Goal: Transaction & Acquisition: Purchase product/service

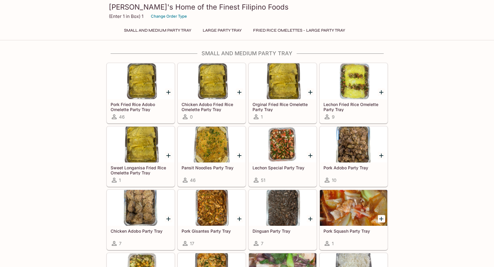
click at [138, 111] on h5 "Pork Fried Rice Adobo Omelette Party Tray" at bounding box center [141, 107] width 60 height 10
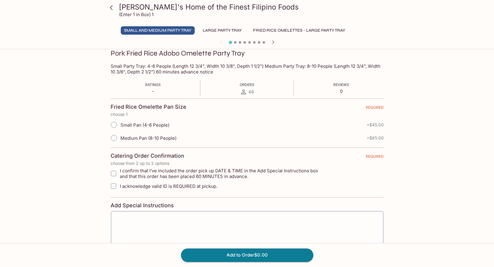
scroll to position [119, 0]
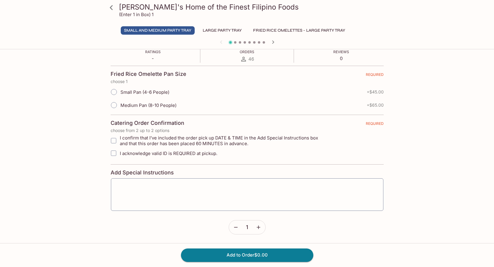
click at [231, 32] on button "Large Party Tray" at bounding box center [223, 30] width 46 height 8
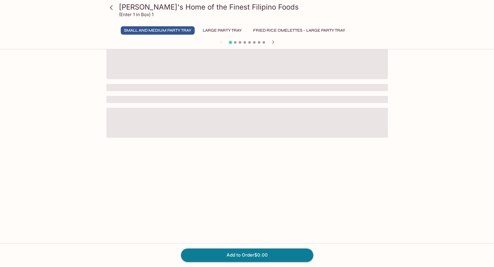
scroll to position [52, 0]
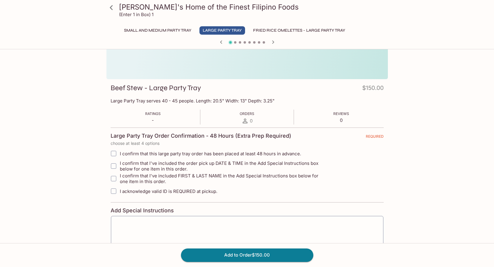
click at [279, 33] on button "Fried Rice Omelettes - Large Party Tray" at bounding box center [299, 30] width 99 height 8
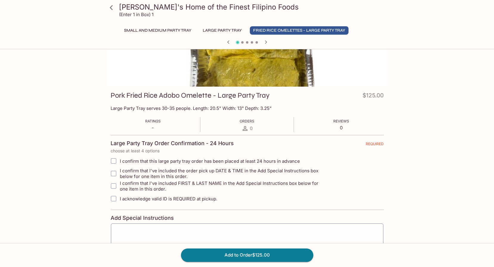
scroll to position [0, 0]
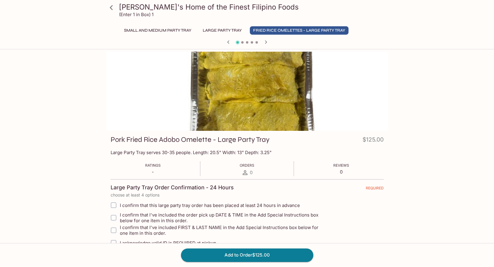
click at [153, 173] on p "-" at bounding box center [153, 172] width 16 height 6
click at [250, 174] on span "0" at bounding box center [251, 172] width 3 height 6
click at [267, 44] on icon "button" at bounding box center [266, 41] width 7 height 7
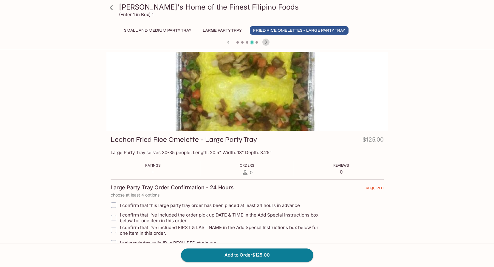
click at [267, 44] on icon "button" at bounding box center [266, 41] width 7 height 7
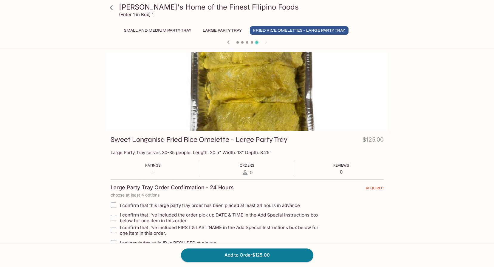
click at [267, 44] on div at bounding box center [247, 42] width 286 height 9
click at [265, 42] on div at bounding box center [247, 42] width 286 height 9
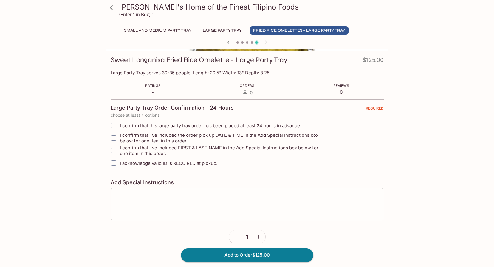
scroll to position [89, 0]
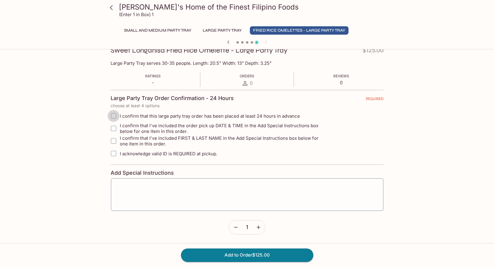
click at [114, 116] on input "I confirm that this large party tray order has been placed at least 24 hours in…" at bounding box center [114, 116] width 12 height 12
checkbox input "true"
click at [113, 129] on input "I confirm that l've included the order pick up DATE & TIME in the Add Special I…" at bounding box center [114, 128] width 12 height 12
checkbox input "true"
drag, startPoint x: 114, startPoint y: 117, endPoint x: 112, endPoint y: 120, distance: 3.5
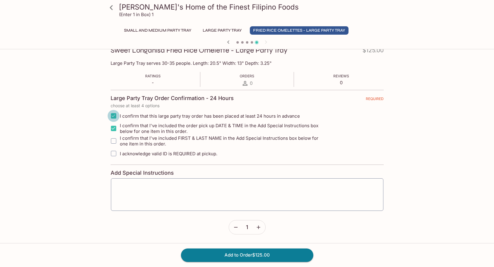
click at [114, 117] on input "I confirm that this large party tray order has been placed at least 24 hours in…" at bounding box center [114, 116] width 12 height 12
click at [109, 7] on icon at bounding box center [111, 7] width 10 height 10
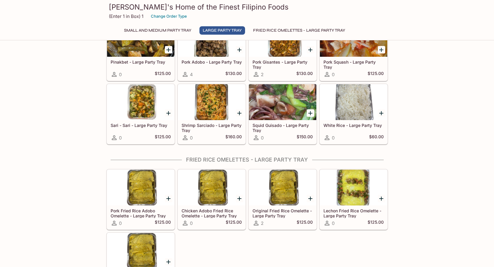
scroll to position [533, 0]
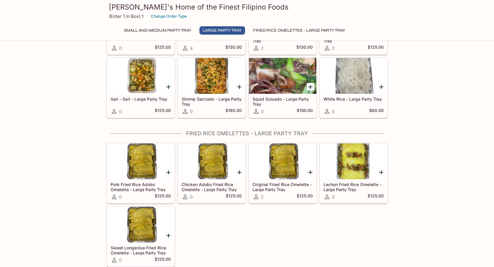
click at [265, 189] on h5 "Original Fried Rice Omelette - Large Party Tray" at bounding box center [283, 187] width 60 height 10
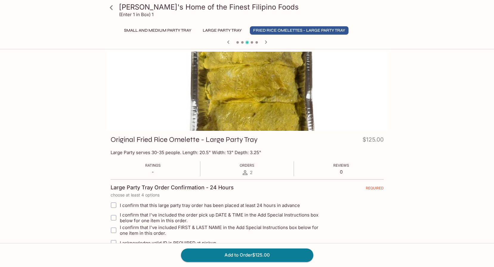
click at [249, 173] on div "2" at bounding box center [247, 172] width 15 height 7
click at [251, 173] on span "2" at bounding box center [251, 172] width 3 height 6
click at [244, 173] on icon at bounding box center [245, 172] width 5 height 5
click at [265, 84] on div at bounding box center [247, 91] width 282 height 79
click at [132, 137] on h3 "Original Fried Rice Omelette - Large Party Tray" at bounding box center [184, 139] width 147 height 9
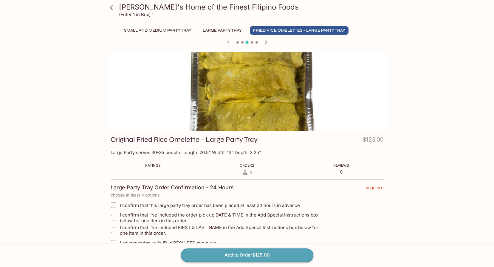
click at [247, 254] on button "Add to Order $125.00" at bounding box center [247, 254] width 132 height 13
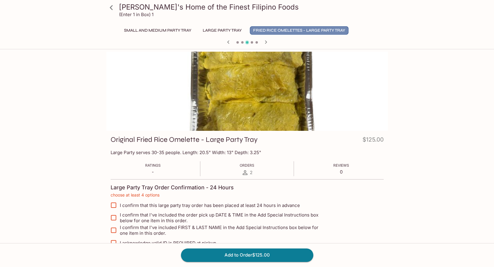
click at [280, 29] on button "Fried Rice Omelettes - Large Party Tray" at bounding box center [299, 30] width 99 height 8
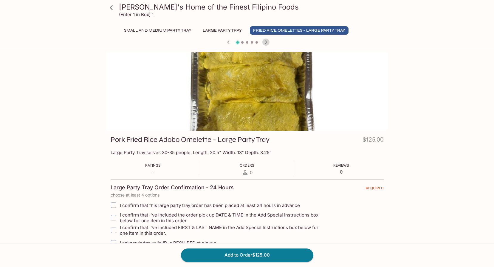
click at [266, 41] on icon "button" at bounding box center [266, 41] width 2 height 3
click at [267, 44] on icon "button" at bounding box center [266, 41] width 7 height 7
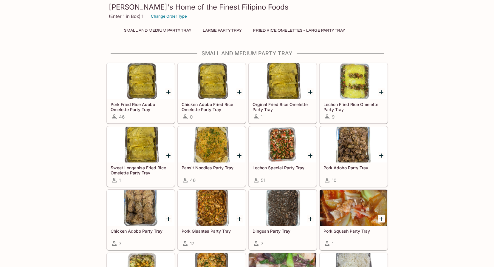
click at [169, 91] on icon "Add Pork Fried Rice Adobo Omelette Party Tray" at bounding box center [168, 92] width 4 height 4
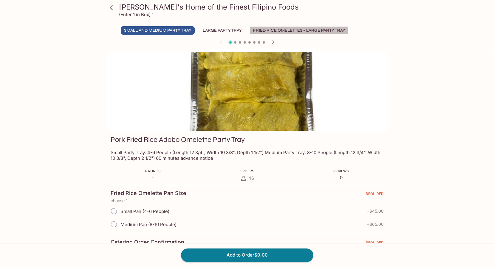
click at [323, 28] on button "Fried Rice Omelettes - Large Party Tray" at bounding box center [299, 30] width 99 height 8
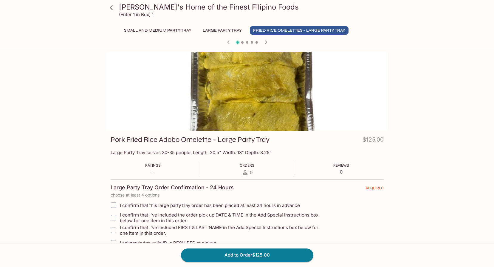
click at [116, 204] on input "I confirm that this large party tray order has been placed at least 24 hours in…" at bounding box center [114, 205] width 12 height 12
checkbox input "true"
click at [114, 217] on input "I confirm that l've included the order pick up DATE & TIME in the Add Special I…" at bounding box center [114, 217] width 12 height 12
checkbox input "true"
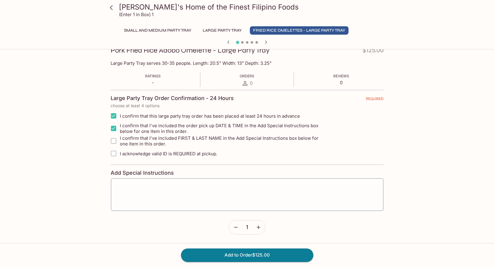
click at [116, 142] on input "I confirm that I've included FIRST & LAST NAME in the Add Special Instructions …" at bounding box center [114, 141] width 12 height 12
checkbox input "true"
click at [114, 155] on input "I acknowledge valid ID is REQUIRED at pickup." at bounding box center [114, 153] width 12 height 12
checkbox input "true"
click at [143, 182] on div "x ​" at bounding box center [247, 194] width 273 height 33
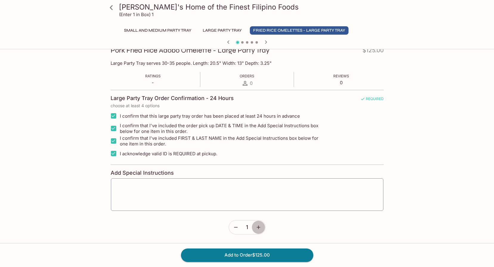
click at [262, 229] on button "button" at bounding box center [259, 227] width 14 height 14
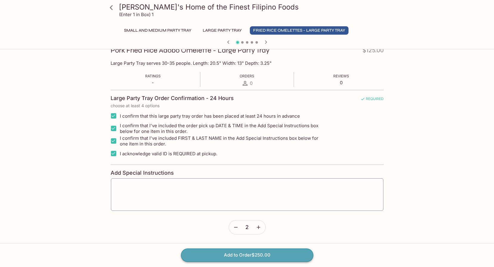
click at [229, 256] on button "Add to Order $250.00" at bounding box center [247, 254] width 132 height 13
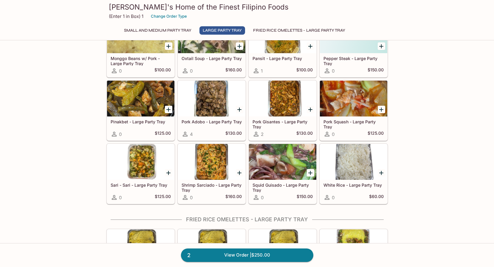
scroll to position [563, 0]
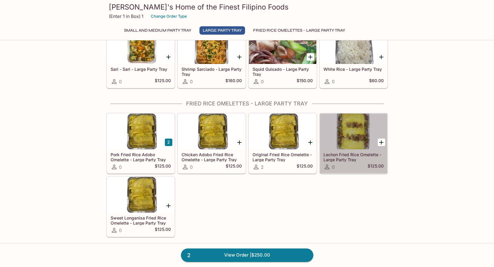
click at [340, 162] on h5 "Lechon Fried Rice Omelette - Large Party Tray" at bounding box center [354, 157] width 60 height 10
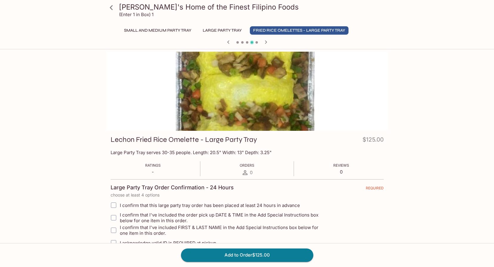
click at [148, 206] on span "I confirm that this large party tray order has been placed at least 24 hours in…" at bounding box center [210, 205] width 180 height 6
click at [120, 206] on input "I confirm that this large party tray order has been placed at least 24 hours in…" at bounding box center [114, 205] width 12 height 12
checkbox input "true"
click at [142, 217] on span "I confirm that l've included the order pick up DATE & TIME in the Add Special I…" at bounding box center [223, 217] width 207 height 11
click at [120, 217] on input "I confirm that l've included the order pick up DATE & TIME in the Add Special I…" at bounding box center [114, 217] width 12 height 12
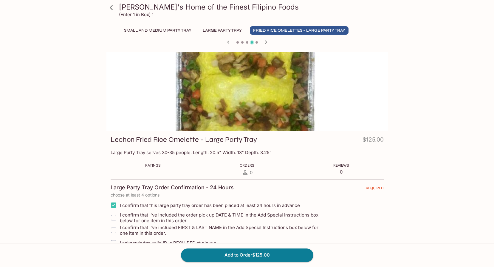
checkbox input "true"
click at [133, 230] on span "I confirm that I've included FIRST & LAST NAME in the Add Special Instructions …" at bounding box center [223, 229] width 207 height 11
click at [120, 230] on input "I confirm that I've included FIRST & LAST NAME in the Add Special Instructions …" at bounding box center [114, 230] width 12 height 12
checkbox input "true"
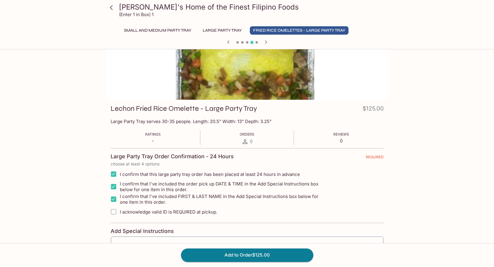
scroll to position [89, 0]
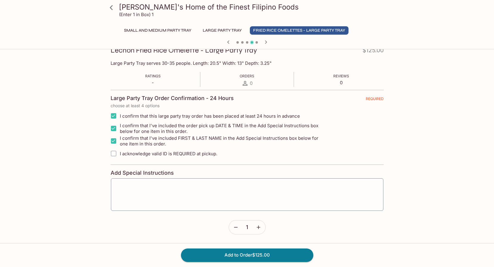
click at [137, 154] on span "I acknowledge valid ID is REQUIRED at pickup." at bounding box center [169, 154] width 98 height 6
click at [120, 154] on input "I acknowledge valid ID is REQUIRED at pickup." at bounding box center [114, 153] width 12 height 12
checkbox input "true"
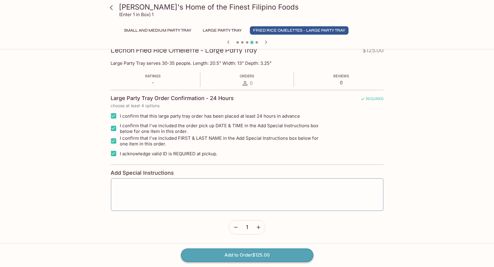
click at [256, 258] on button "Add to Order $125.00" at bounding box center [247, 254] width 132 height 13
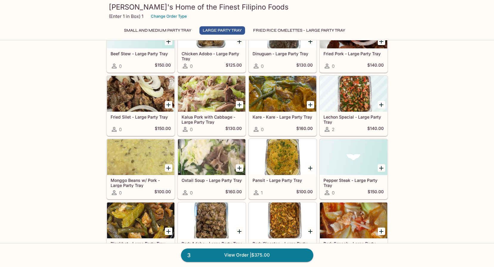
scroll to position [418, 0]
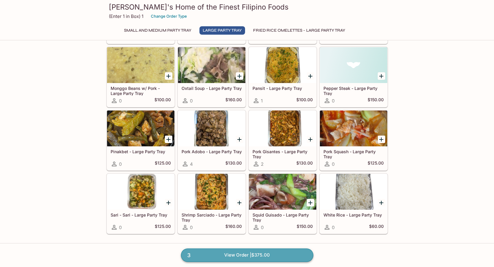
click at [241, 259] on link "3 View Order | $375.00" at bounding box center [247, 254] width 132 height 13
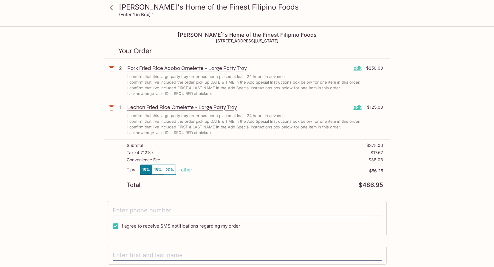
click at [357, 71] on p "edit" at bounding box center [358, 68] width 8 height 7
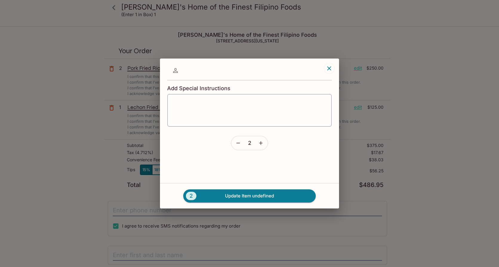
click at [238, 142] on icon "button" at bounding box center [238, 143] width 6 height 6
click at [246, 198] on button "1 Update Item undefined" at bounding box center [249, 195] width 132 height 13
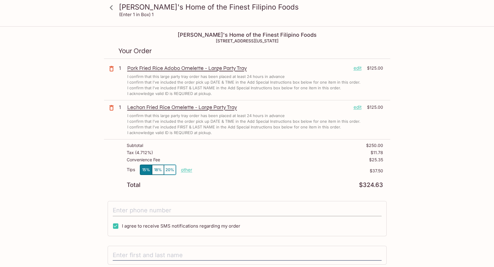
click at [163, 209] on input "tel" at bounding box center [247, 210] width 269 height 11
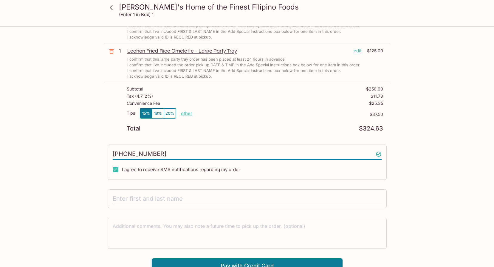
scroll to position [60, 0]
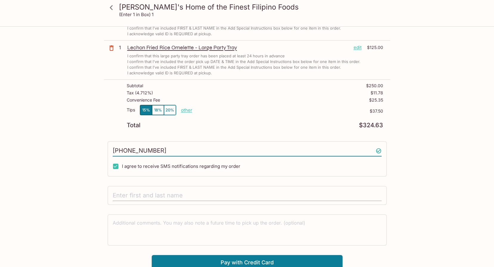
type input "(808) 722-1349"
click at [168, 196] on input "text" at bounding box center [247, 195] width 269 height 11
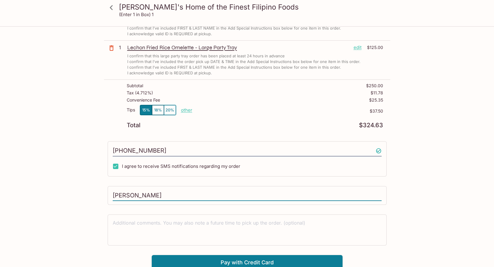
type input "Alison Naluai"
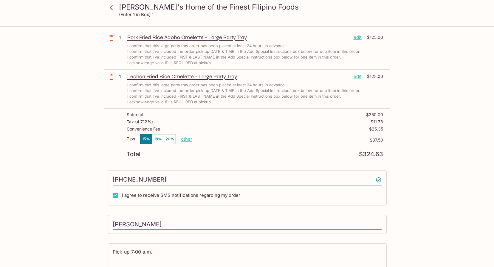
scroll to position [63, 0]
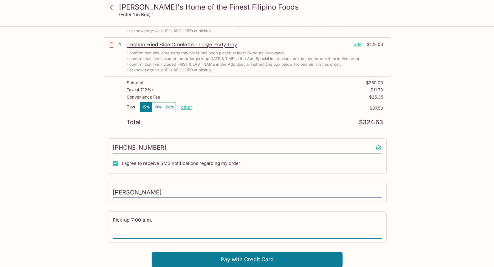
click at [113, 220] on textarea "Pick-up 7:00 a.m." at bounding box center [247, 226] width 269 height 21
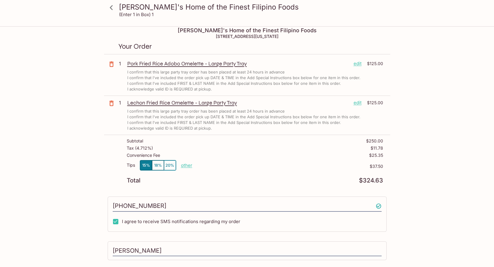
scroll to position [0, 0]
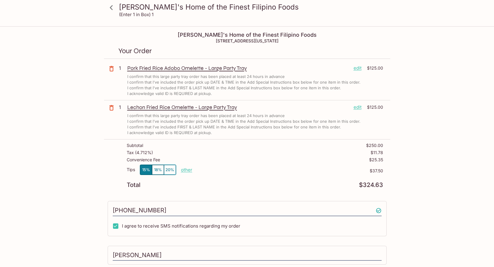
type textarea "Date: 9-5-25 Pick-up 7:00 a.m."
click at [359, 69] on p "edit" at bounding box center [358, 68] width 8 height 7
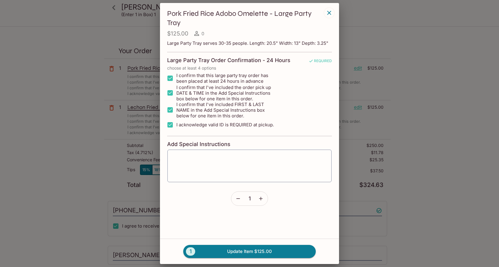
click at [454, 89] on div "Pork Fried Rice Adobo Omelette - Large Party Tray $125.00 0 Large Party Tray se…" at bounding box center [249, 133] width 499 height 267
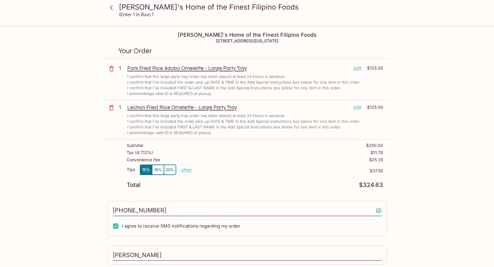
click at [113, 9] on icon at bounding box center [111, 7] width 10 height 10
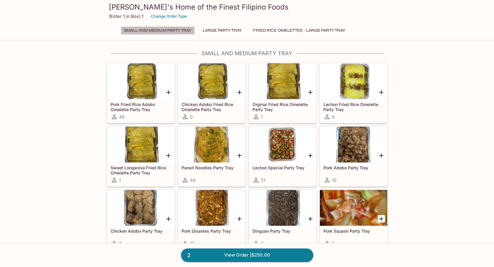
click at [157, 33] on button "Small and Medium Party Tray" at bounding box center [158, 30] width 74 height 8
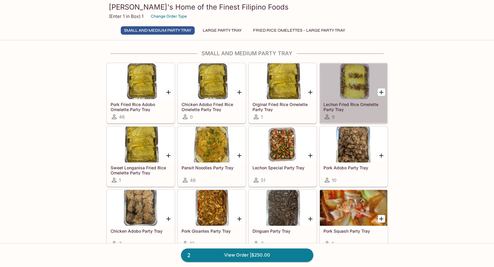
click at [352, 109] on h5 "Lechon Fried Rice Omelette Party Tray" at bounding box center [354, 107] width 60 height 10
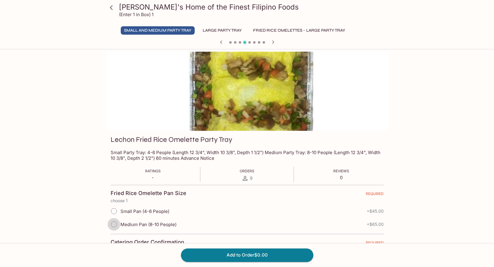
click at [112, 224] on input "Medium Pan (8-10 People)" at bounding box center [114, 224] width 13 height 13
radio input "true"
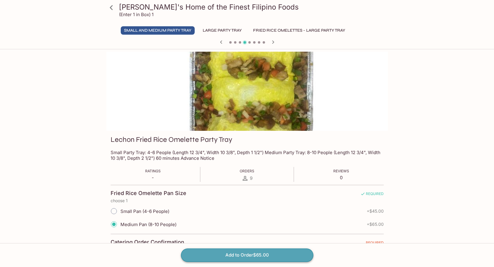
click at [256, 254] on button "Add to Order $65.00" at bounding box center [247, 254] width 132 height 13
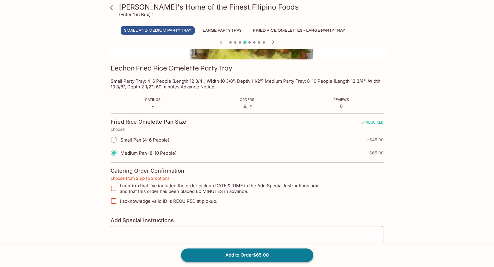
scroll to position [73, 0]
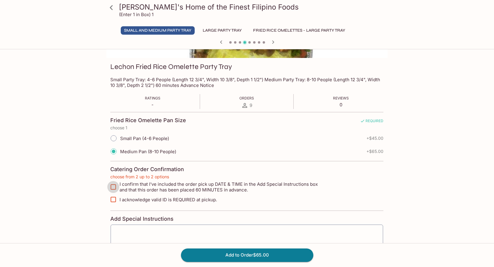
click at [115, 186] on input "I confirm that I’ve included the order pick up DATE & TIME in the Add Special I…" at bounding box center [113, 187] width 12 height 12
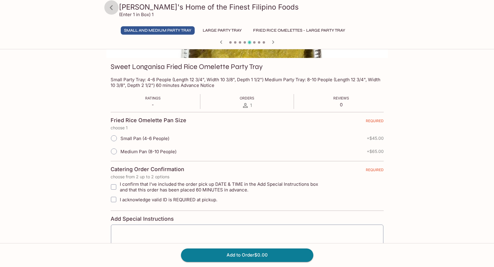
click at [111, 10] on icon at bounding box center [111, 7] width 10 height 10
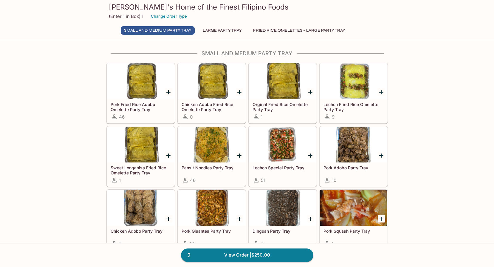
click at [352, 104] on h5 "Lechon Fried Rice Omelette Party Tray" at bounding box center [354, 107] width 60 height 10
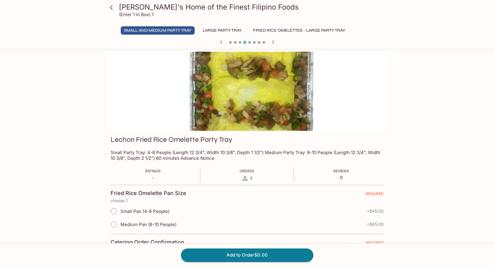
click at [153, 225] on span "Medium Pan (8-10 People)" at bounding box center [149, 224] width 56 height 6
click at [120, 225] on input "Medium Pan (8-10 People)" at bounding box center [114, 224] width 13 height 13
radio input "true"
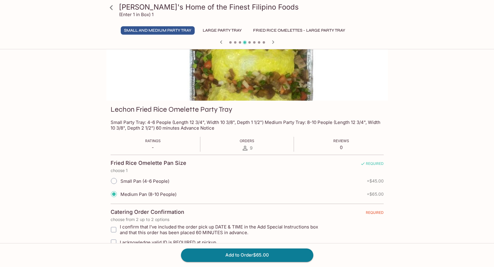
scroll to position [60, 0]
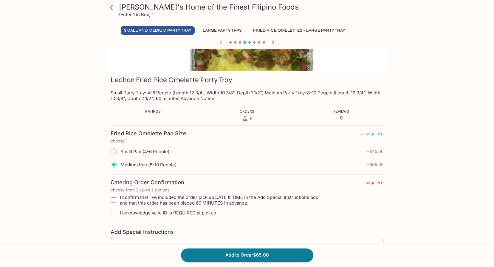
click at [112, 200] on input "I confirm that I’ve included the order pick up DATE & TIME in the Add Special I…" at bounding box center [114, 200] width 12 height 12
checkbox input "true"
click at [114, 214] on input "I acknowledge valid ID is REQUIRED at pickup." at bounding box center [114, 212] width 12 height 12
click at [114, 212] on input "I acknowledge valid ID is REQUIRED at pickup." at bounding box center [114, 212] width 12 height 12
checkbox input "true"
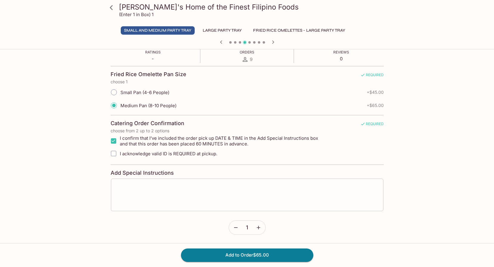
scroll to position [119, 0]
click at [179, 186] on textarea at bounding box center [247, 194] width 264 height 23
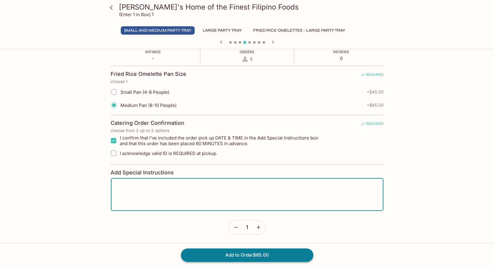
click at [259, 258] on button "Add to Order $65.00" at bounding box center [247, 254] width 132 height 13
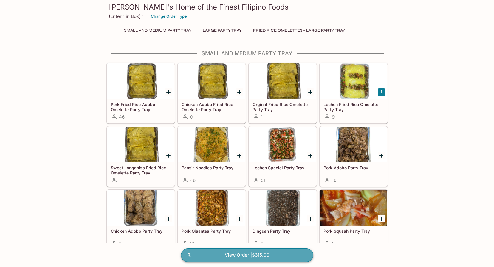
click at [241, 253] on link "3 View Order | $315.00" at bounding box center [247, 254] width 132 height 13
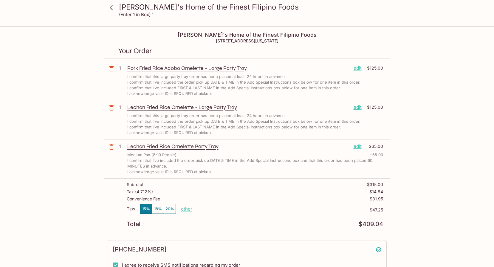
click at [137, 18] on div "Elena's Home of the Finest Filipino Foods (Enter 1 in Box) 1" at bounding box center [247, 12] width 286 height 24
click at [137, 17] on p "(Enter 1 in Box) 1" at bounding box center [136, 15] width 35 height 6
click at [431, 72] on div "Elena's Home of the Finest Filipino Foods (Enter 1 in Box) 1 Elena's Home of th…" at bounding box center [247, 198] width 382 height 342
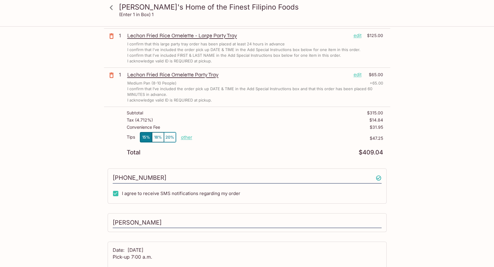
scroll to position [89, 0]
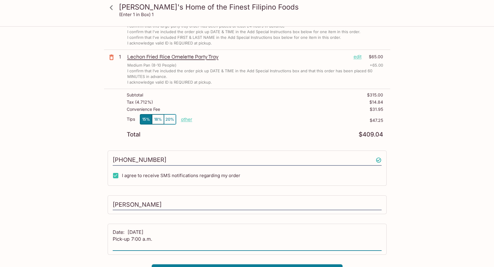
click at [157, 238] on textarea "Date: 9-5-25 Pick-up 7:00 a.m." at bounding box center [247, 239] width 269 height 21
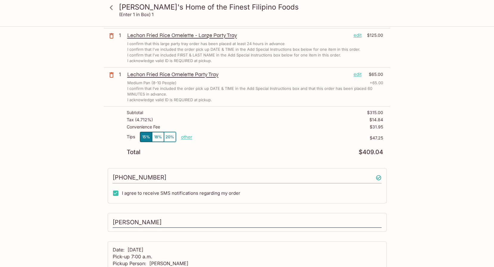
scroll to position [102, 0]
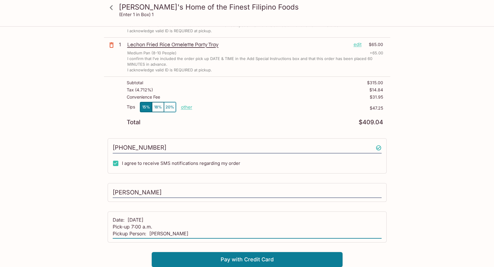
click at [113, 220] on textarea "Date: 9-5-25 Pick-up 7:00 a.m. Pickup Person: Marvin Macadangdang" at bounding box center [247, 226] width 269 height 21
drag, startPoint x: 112, startPoint y: 220, endPoint x: 211, endPoint y: 234, distance: 99.8
click at [211, 234] on textarea "Date: 9-5-25 Pick-up 7:00 a.m. Pickup Person: Marvin Macadangdang" at bounding box center [247, 226] width 269 height 21
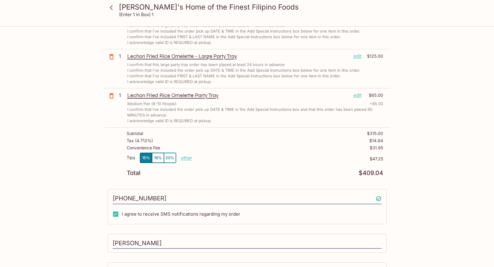
scroll to position [0, 0]
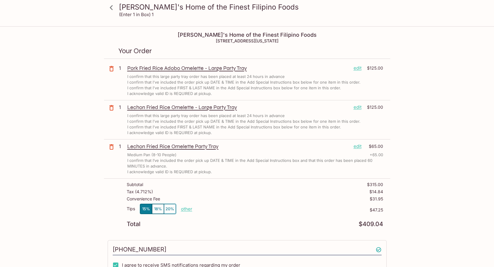
type textarea "Date: 9-5-25 Pick-up 7:00 a.m. Pickup Person: Marvin Macadangdang"
click at [356, 70] on p "edit" at bounding box center [358, 68] width 8 height 7
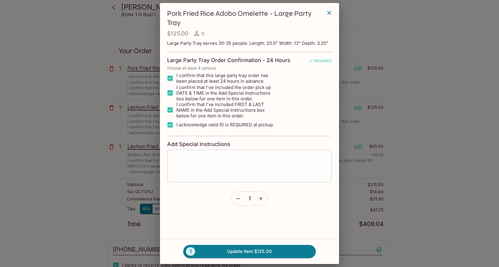
click at [235, 158] on textarea at bounding box center [250, 165] width 156 height 23
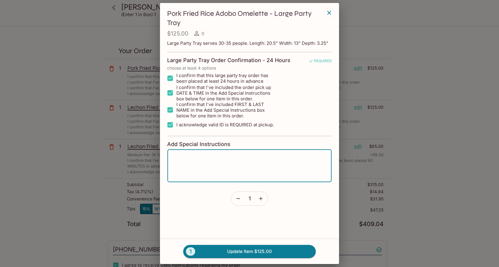
paste textarea "Date: 9-5-25 Pick-up 7:00 a.m. Pickup Person: Marvin Macadangdang"
type textarea "Date: 9-5-25 Pick-up 7:00 a.m. Pickup Person: Marvin Macadangdang"
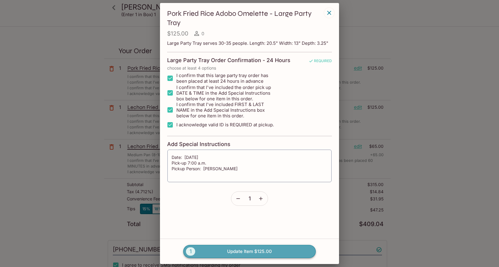
click at [246, 255] on button "1 Update Item $125.00" at bounding box center [249, 251] width 132 height 13
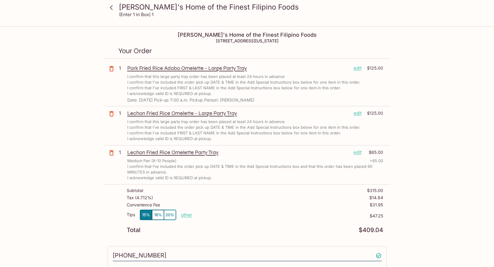
click at [359, 114] on p "edit" at bounding box center [358, 113] width 8 height 7
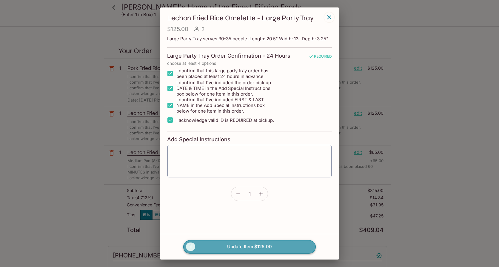
click at [270, 246] on button "1 Update Item $125.00" at bounding box center [249, 246] width 132 height 13
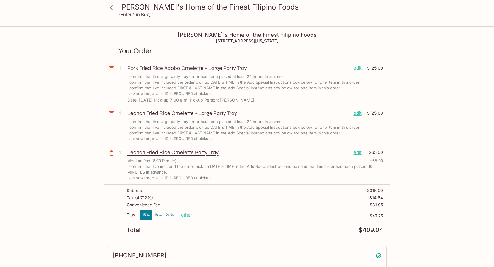
click at [111, 115] on icon "button" at bounding box center [111, 113] width 7 height 7
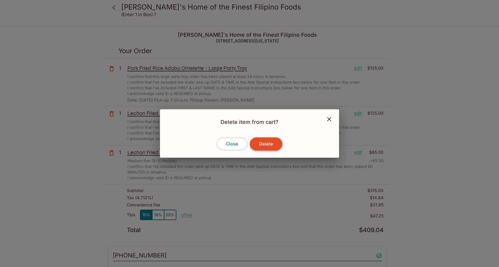
click at [262, 145] on button "Delete" at bounding box center [266, 143] width 33 height 13
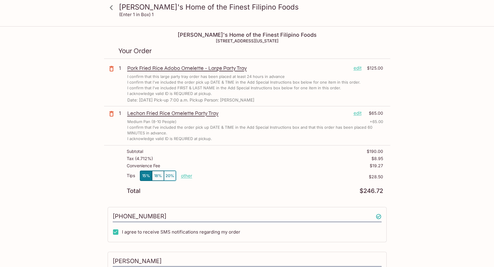
click at [110, 6] on icon at bounding box center [111, 7] width 10 height 10
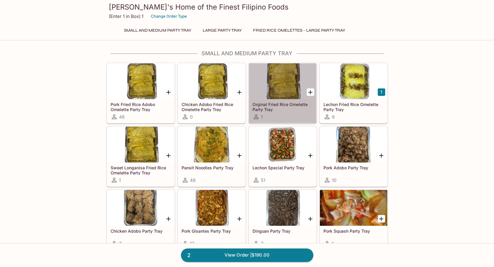
click at [282, 104] on h5 "Orginal Fried Rice Omelette Party Tray" at bounding box center [283, 107] width 60 height 10
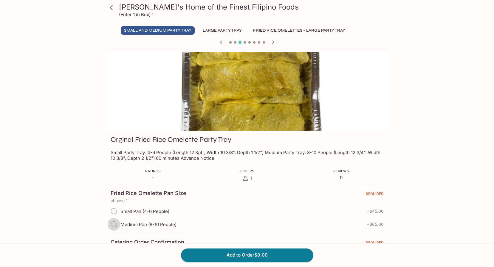
click at [114, 221] on input "Medium Pan (8-10 People)" at bounding box center [114, 224] width 13 height 13
radio input "true"
click at [254, 254] on button "Add to Order $65.00" at bounding box center [247, 254] width 132 height 13
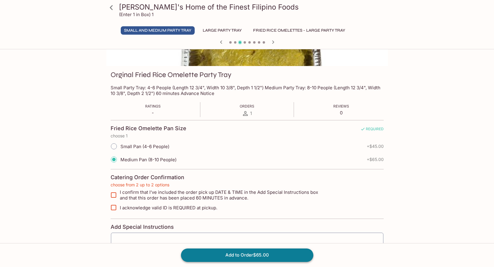
scroll to position [73, 0]
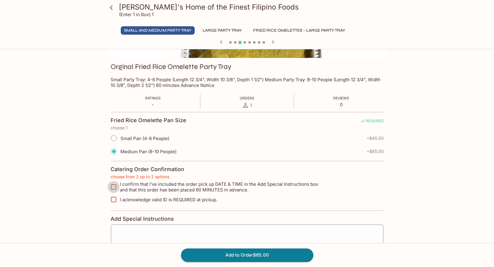
click at [114, 188] on input "I confirm that I’ve included the order pick up DATE & TIME in the Add Special I…" at bounding box center [114, 187] width 12 height 12
checkbox input "true"
click at [115, 199] on input "I acknowledge valid ID is REQUIRED at pickup." at bounding box center [114, 199] width 12 height 12
checkbox input "true"
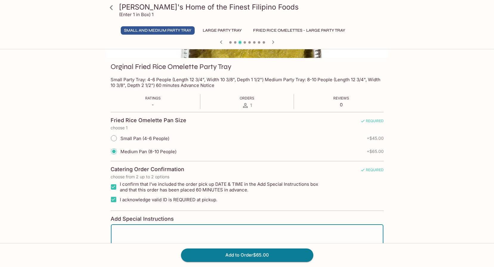
paste textarea "Date: 9-5-25 Pick-up 7:00 a.m. Pickup Person: Marvin Macadangdang"
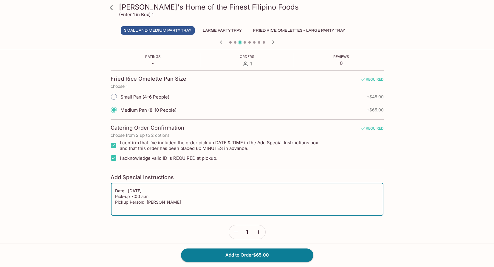
scroll to position [119, 0]
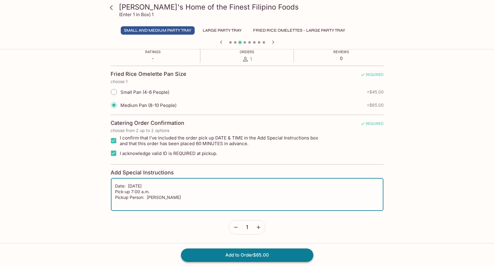
type textarea "Date: 9-5-25 Pick-up 7:00 a.m. Pickup Person: Marvin Macadangdang"
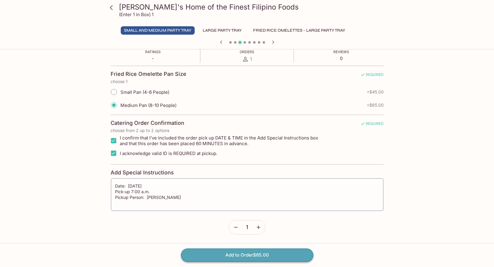
click at [244, 255] on button "Add to Order $65.00" at bounding box center [247, 254] width 132 height 13
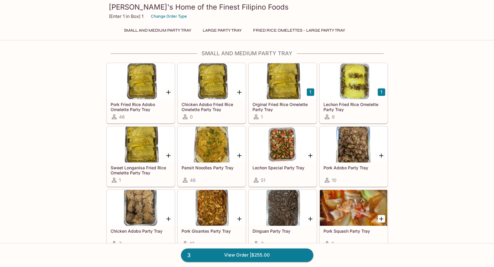
click at [254, 254] on link "3 View Order | $255.00" at bounding box center [247, 254] width 132 height 13
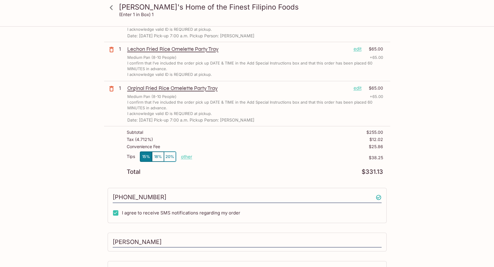
scroll to position [114, 0]
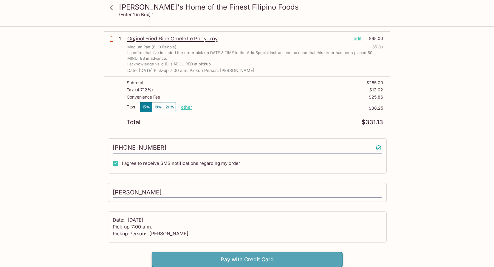
click at [248, 261] on button "Pay with Credit Card" at bounding box center [247, 259] width 191 height 15
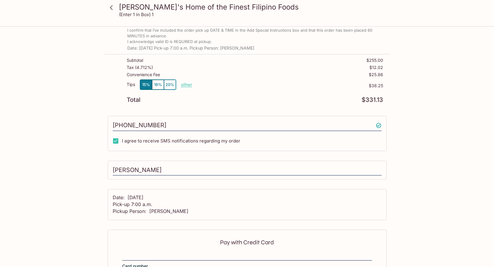
scroll to position [203, 0]
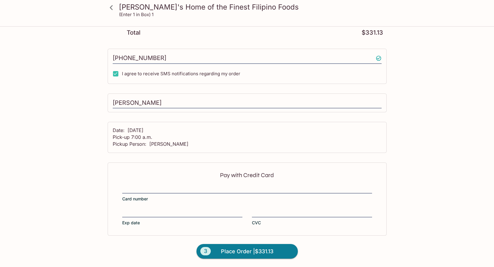
click at [280, 206] on div "Pay with Credit Card Card number Exp date CVC" at bounding box center [247, 198] width 279 height 73
click at [375, 232] on div "Pay with Credit Card Card number Exp date CVC" at bounding box center [247, 198] width 279 height 73
click at [241, 253] on span "Place Order | $331.13" at bounding box center [247, 251] width 53 height 10
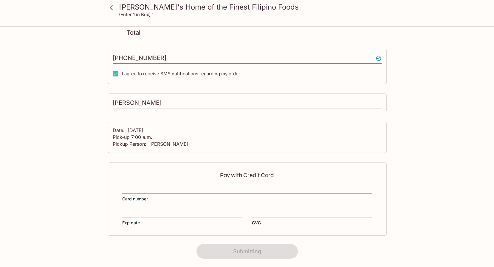
scroll to position [80, 0]
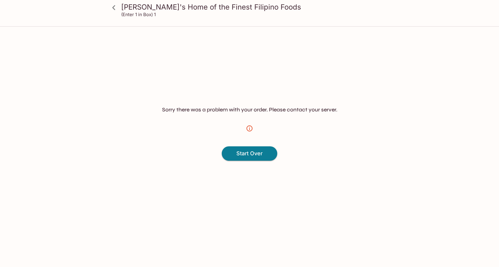
click at [435, 38] on div "Sorry there was a problem with your order. Please contact your server. Start Ov…" at bounding box center [249, 133] width 382 height 267
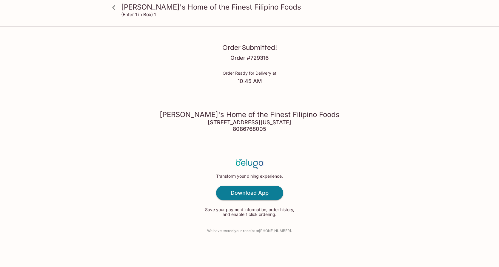
click at [278, 103] on div "Elena's Home of the Finest Filipino Foods 94-866 Moloalo Street, Waipahu, Hawai…" at bounding box center [250, 121] width 180 height 44
